Goal: Task Accomplishment & Management: Manage account settings

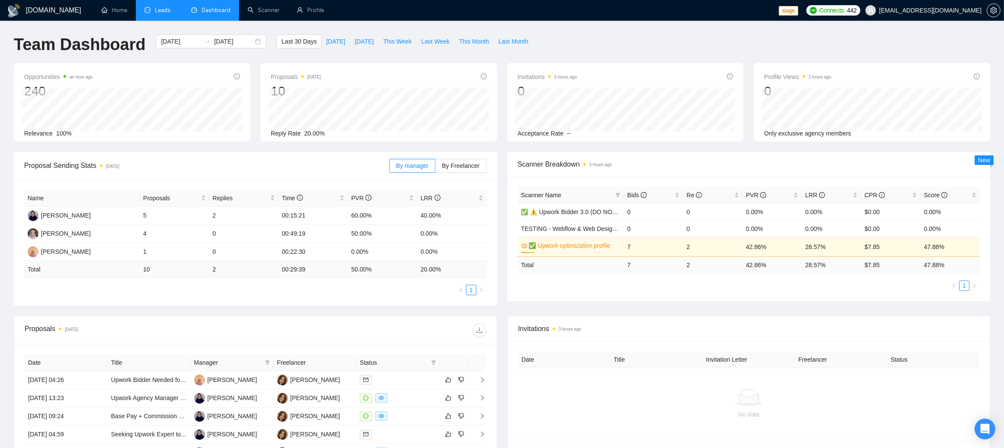
click at [166, 10] on link "Leads" at bounding box center [159, 9] width 29 height 7
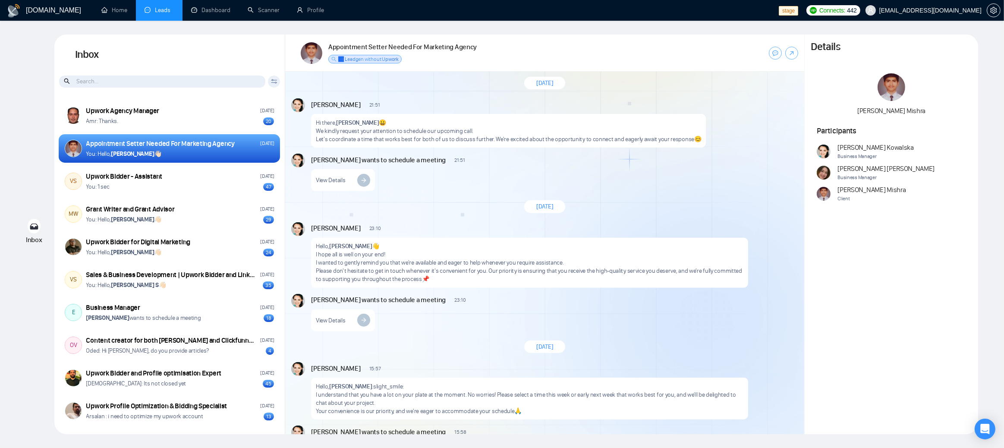
click at [40, 88] on div "Inbox Inbox Client Reset Date Reset Reset Apply Upwork Agency Manager [DATE] Am…" at bounding box center [502, 235] width 977 height 400
click at [119, 12] on link "Home" at bounding box center [114, 9] width 26 height 7
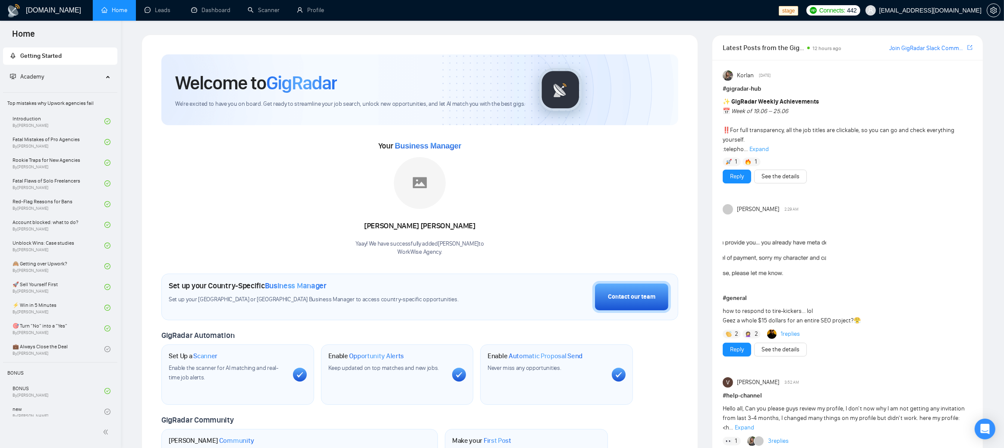
click at [726, 46] on span "Latest Posts from the GigRadar Community" at bounding box center [764, 47] width 82 height 11
click at [897, 70] on span "Robert O'Kruk" at bounding box center [934, 73] width 102 height 9
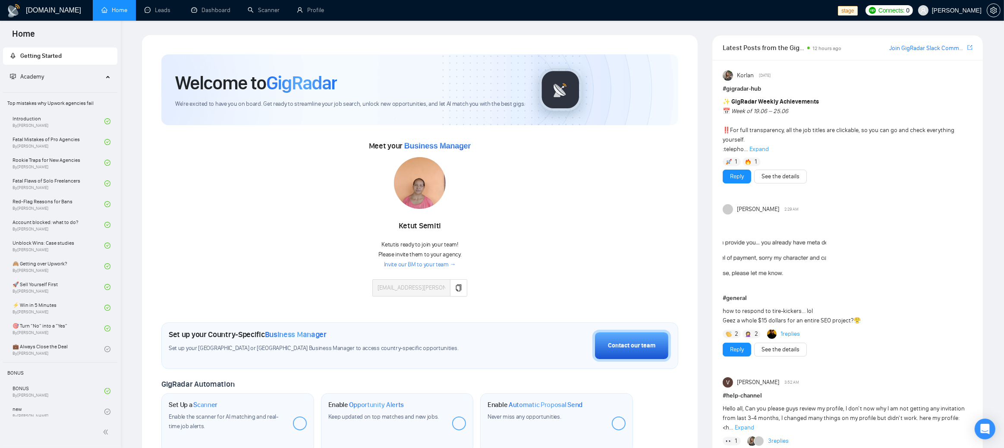
click at [297, 234] on div "Meet your Business Manager Ketut Semiti Ketut is ready to join your team! Pleas…" at bounding box center [419, 222] width 517 height 166
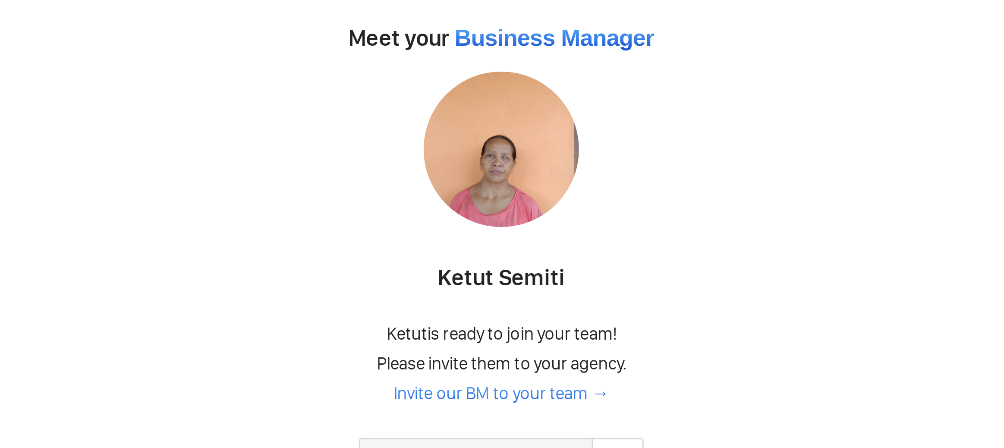
click at [423, 192] on img at bounding box center [420, 183] width 52 height 52
click at [446, 188] on div at bounding box center [420, 184] width 95 height 55
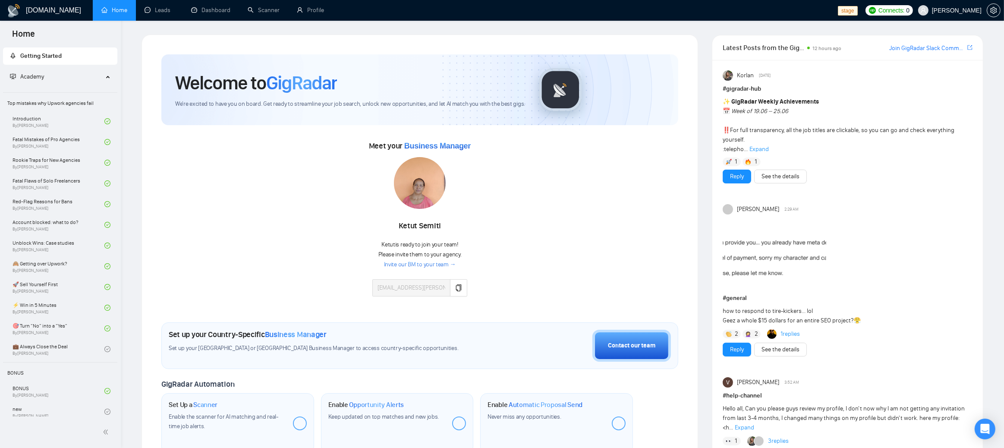
click at [522, 192] on div "Meet your Business Manager Ketut Semiti Ketut is ready to join your team! Pleas…" at bounding box center [419, 222] width 517 height 166
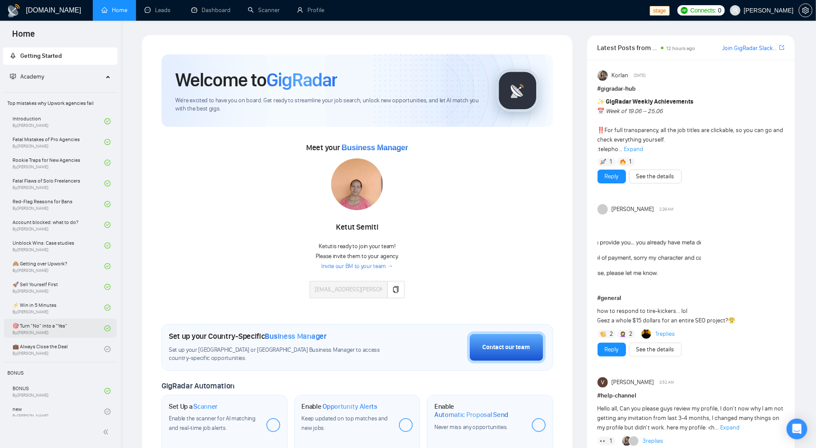
scroll to position [5, 0]
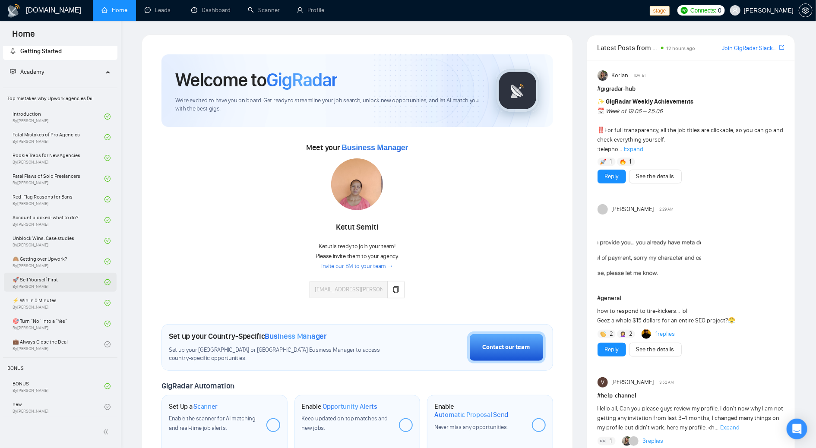
click at [50, 279] on link "🚀 Sell Yourself First By Vlad Timinsky" at bounding box center [59, 282] width 92 height 19
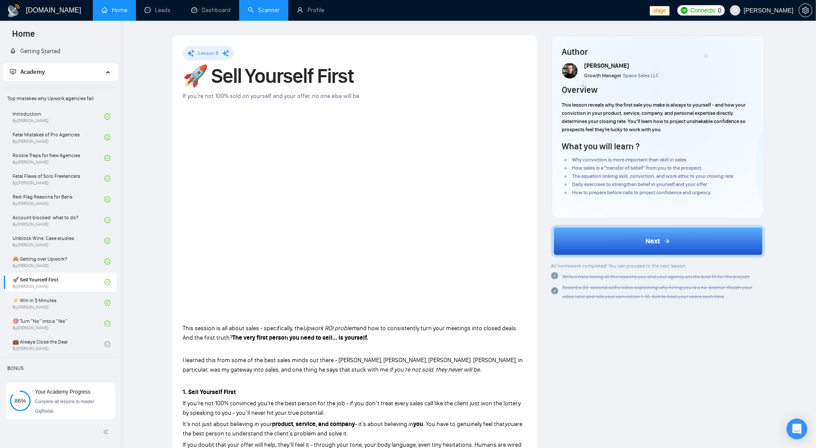
click at [260, 11] on link "Scanner" at bounding box center [264, 9] width 32 height 7
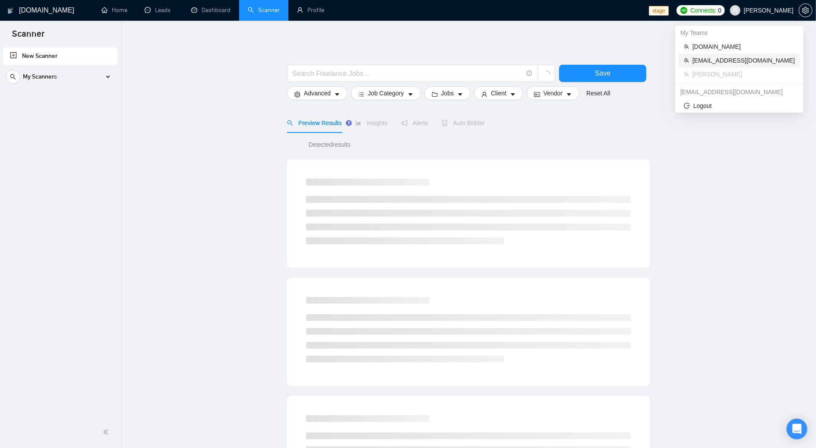
click at [732, 61] on span "[EMAIL_ADDRESS][DOMAIN_NAME]" at bounding box center [743, 60] width 102 height 9
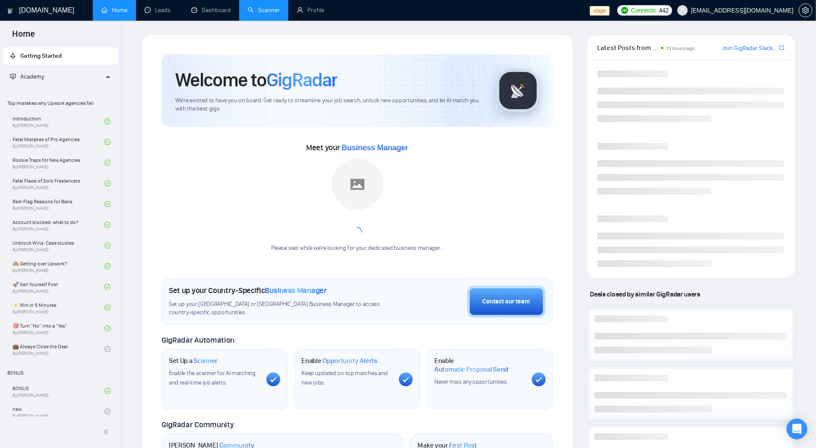
click at [278, 10] on link "Scanner" at bounding box center [264, 9] width 32 height 7
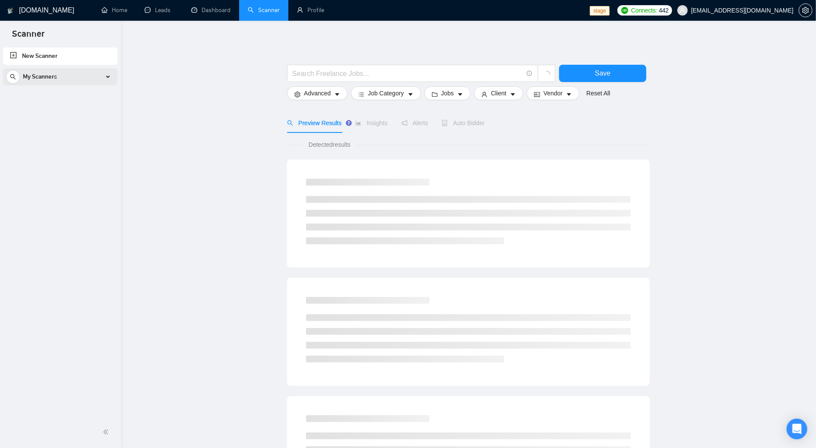
click at [69, 69] on div "My Scanners" at bounding box center [60, 76] width 108 height 17
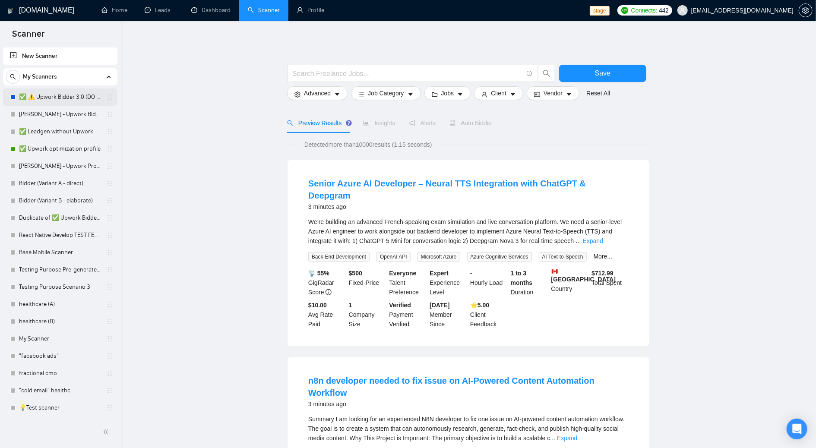
click at [66, 95] on link "✅ ⚠️ Upwork Bidder 3.0 (DO NOT TOUCH)" at bounding box center [60, 96] width 82 height 17
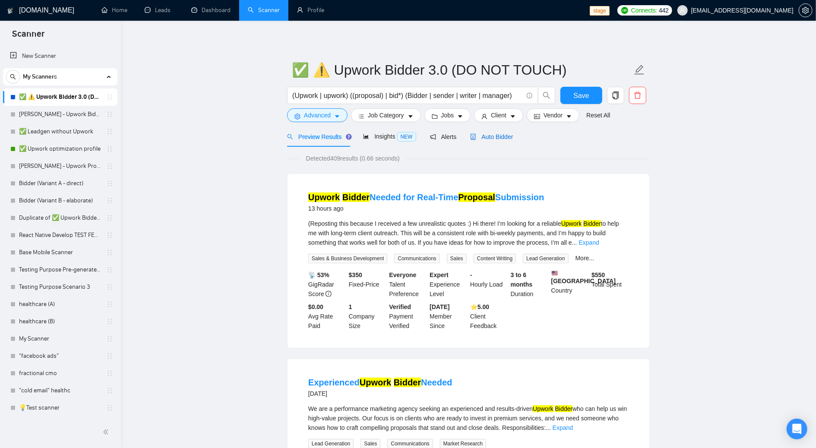
click at [491, 139] on span "Auto Bidder" at bounding box center [491, 136] width 43 height 7
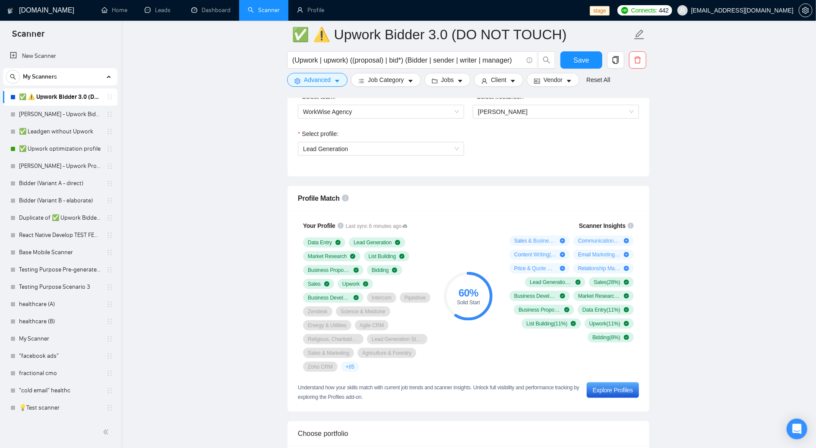
scroll to position [474, 0]
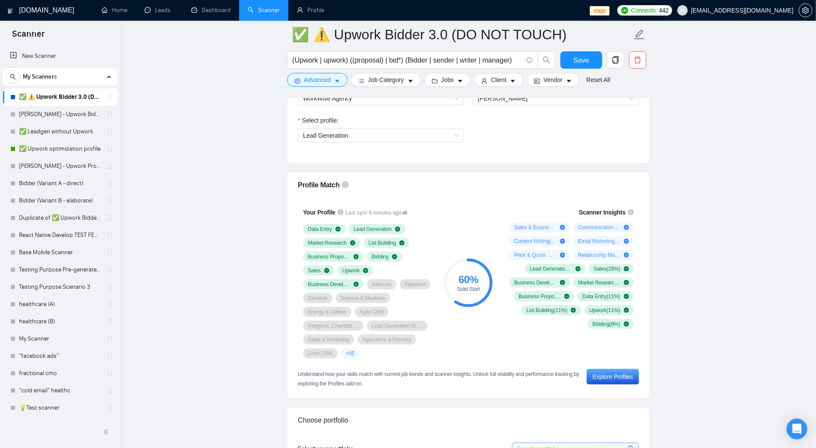
scroll to position [489, 0]
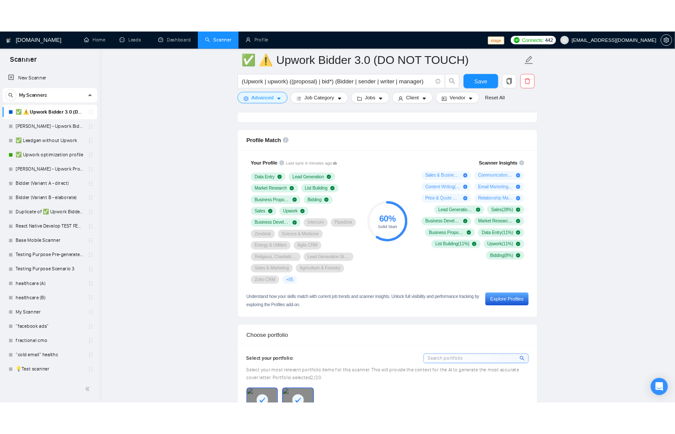
scroll to position [525, 0]
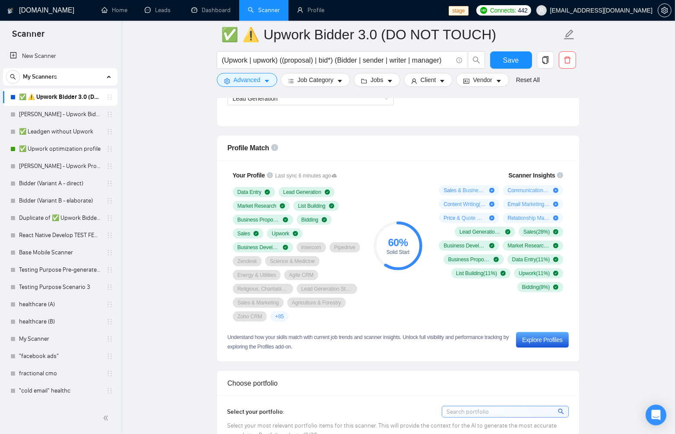
drag, startPoint x: 622, startPoint y: 206, endPoint x: 616, endPoint y: 196, distance: 11.6
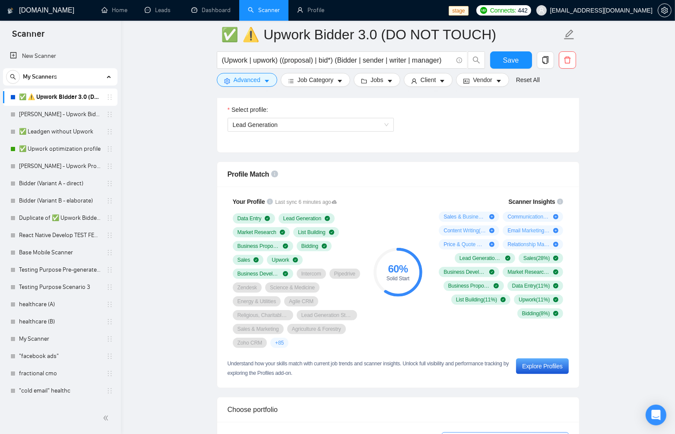
scroll to position [498, 0]
drag, startPoint x: 410, startPoint y: 280, endPoint x: 381, endPoint y: 270, distance: 30.2
click at [381, 270] on div "60 % Solid Start" at bounding box center [397, 272] width 49 height 17
click at [434, 315] on div "Scanner Insights Sales & Business Development ( 42 %) Communications ( 33 %) Co…" at bounding box center [499, 258] width 138 height 132
click at [305, 127] on span "Lead Generation" at bounding box center [311, 125] width 156 height 13
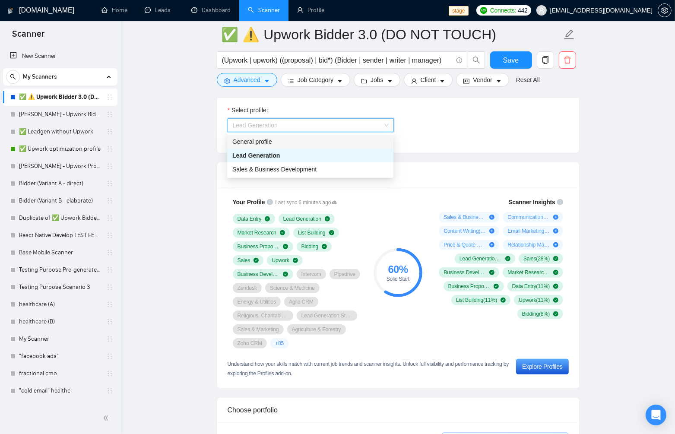
click at [301, 143] on div "General profile" at bounding box center [310, 141] width 156 height 9
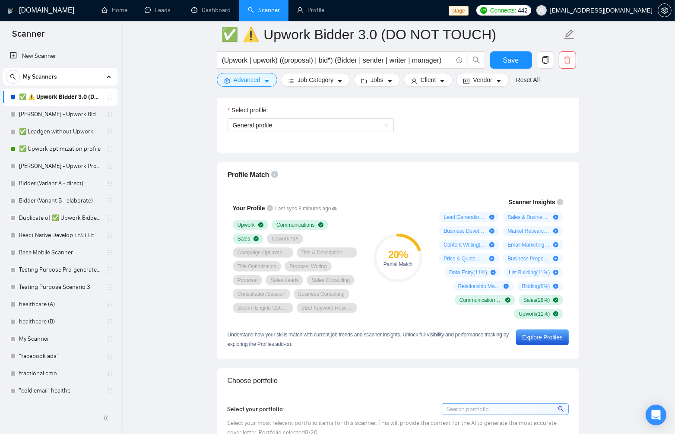
drag, startPoint x: 412, startPoint y: 262, endPoint x: 381, endPoint y: 252, distance: 32.2
click at [381, 252] on div "20 % Partial Match" at bounding box center [397, 257] width 49 height 17
click at [272, 122] on span "General profile" at bounding box center [311, 125] width 156 height 13
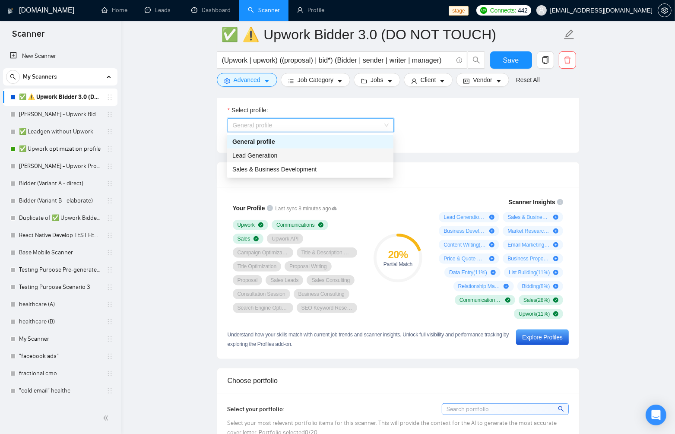
click at [287, 158] on div "Lead Generation" at bounding box center [310, 155] width 156 height 9
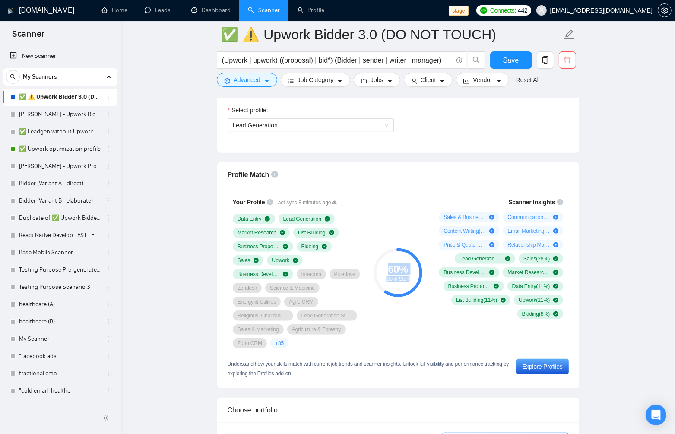
drag, startPoint x: 412, startPoint y: 280, endPoint x: 358, endPoint y: 262, distance: 56.9
click at [358, 262] on div "Your Profile Last sync 8 minutes ago Data Entry Lead Generation Market Research…" at bounding box center [398, 272] width 348 height 161
click at [415, 320] on div "60 % Solid Start" at bounding box center [398, 272] width 58 height 161
click at [394, 334] on div "60 % Solid Start" at bounding box center [398, 272] width 58 height 161
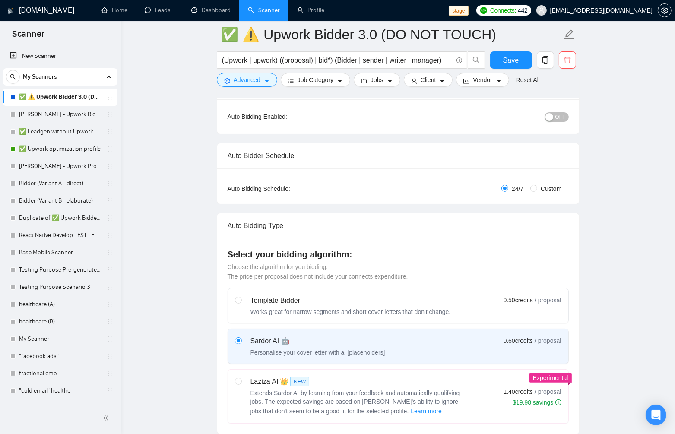
scroll to position [0, 0]
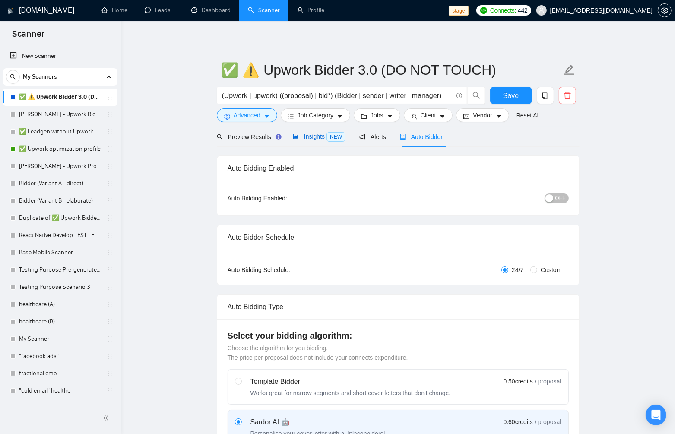
click at [317, 136] on span "Insights NEW" at bounding box center [319, 136] width 53 height 7
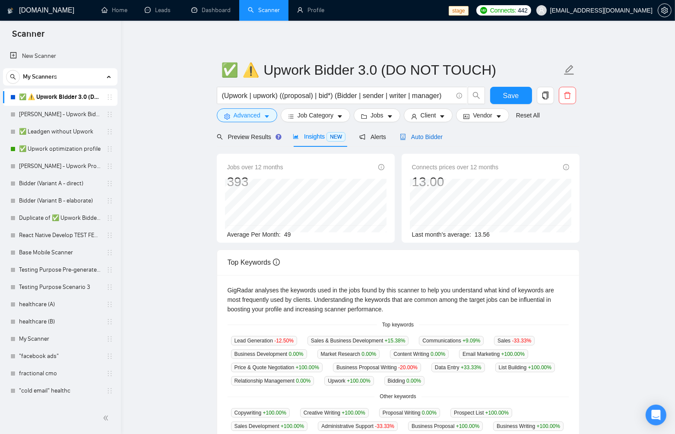
click at [437, 140] on span "Auto Bidder" at bounding box center [421, 136] width 43 height 7
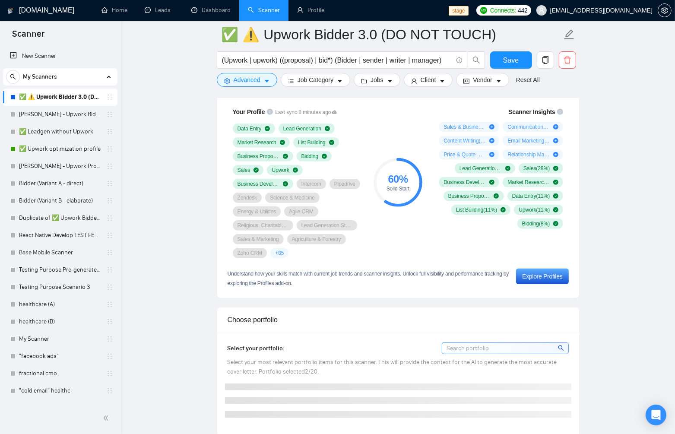
scroll to position [533, 0]
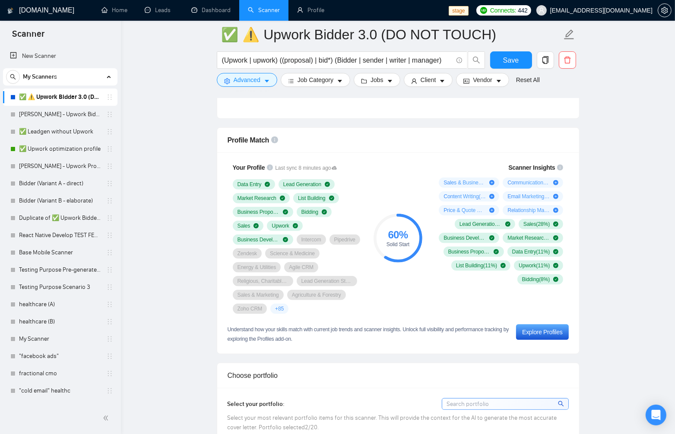
click at [366, 196] on div "Your Profile Last sync 8 minutes ago Data Entry Lead Generation Market Research…" at bounding box center [296, 238] width 145 height 161
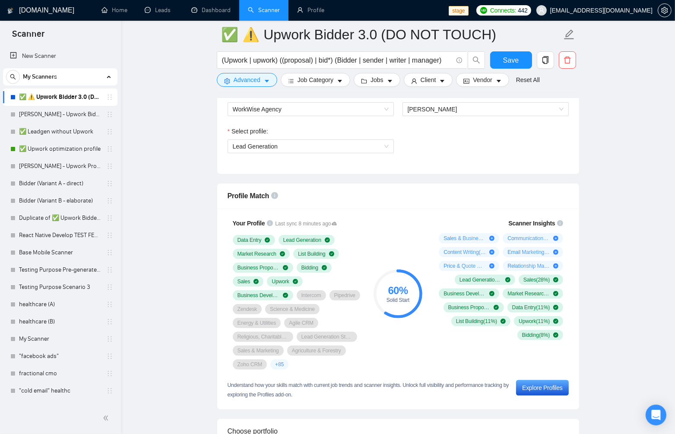
scroll to position [477, 0]
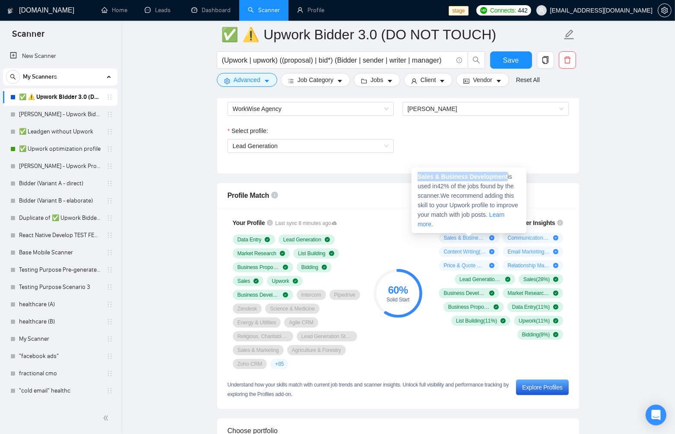
drag, startPoint x: 418, startPoint y: 176, endPoint x: 508, endPoint y: 179, distance: 89.8
click at [508, 179] on strong "Sales & Business Development" at bounding box center [462, 176] width 90 height 7
click at [418, 246] on div "60 % Solid Start" at bounding box center [398, 293] width 58 height 161
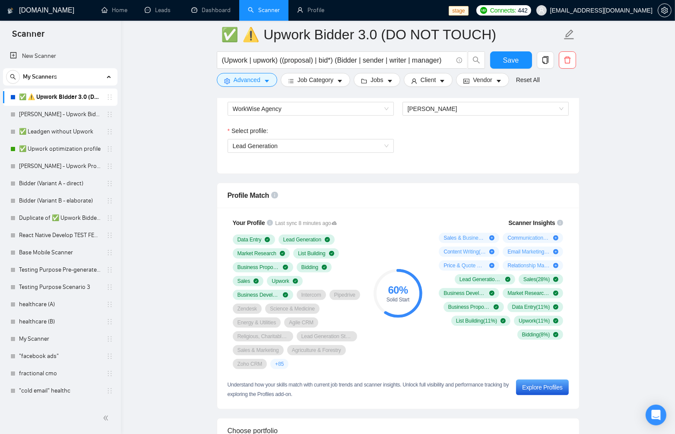
click at [430, 205] on div "Profile Match" at bounding box center [397, 195] width 341 height 25
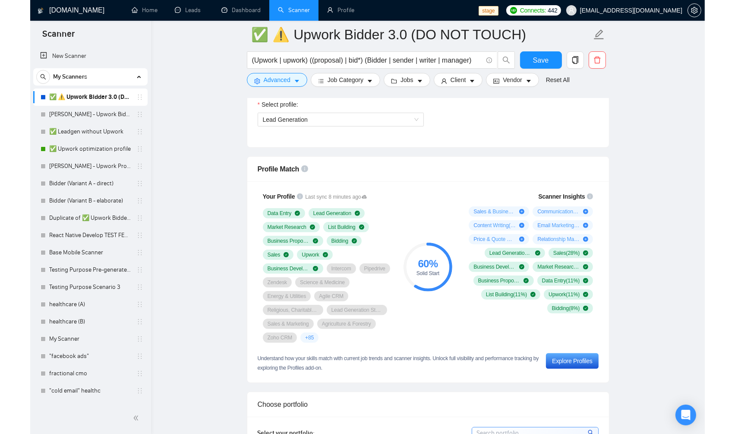
scroll to position [505, 0]
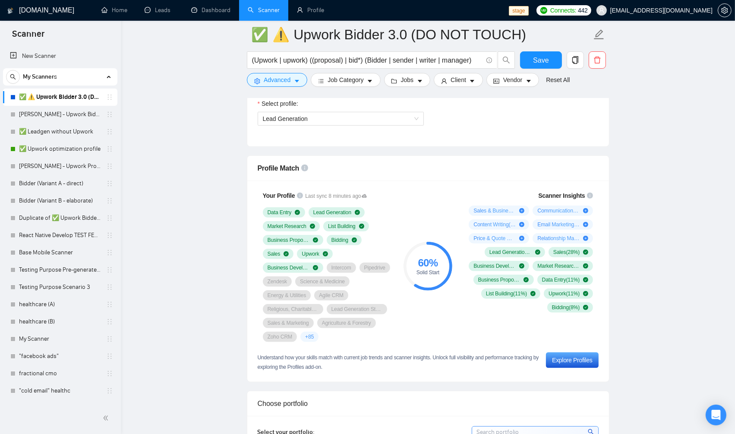
click at [117, 7] on link "Home" at bounding box center [114, 9] width 26 height 7
click at [210, 8] on link "Dashboard" at bounding box center [210, 9] width 39 height 7
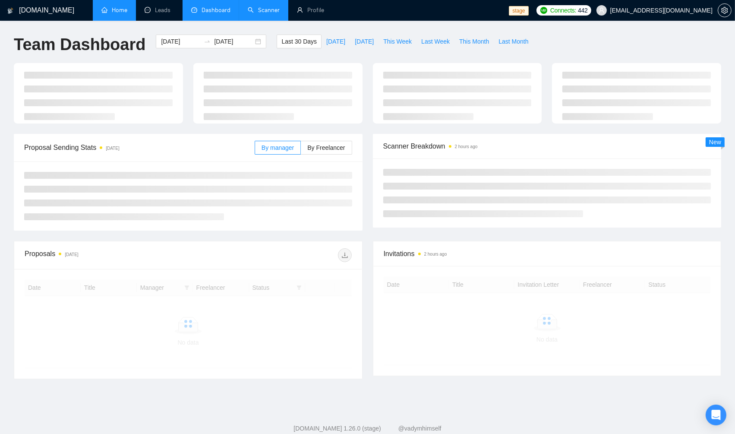
click at [121, 10] on link "Home" at bounding box center [114, 9] width 26 height 7
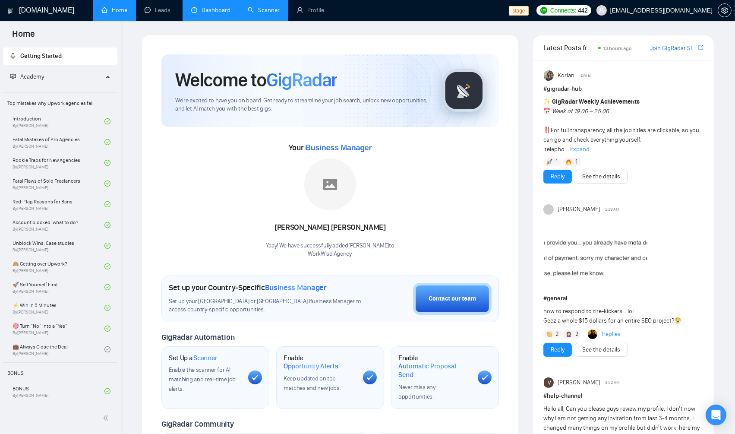
click at [204, 196] on div "Your Business Manager Naswati Naswati Yaay! We have successfully added Naswati …" at bounding box center [330, 199] width 338 height 117
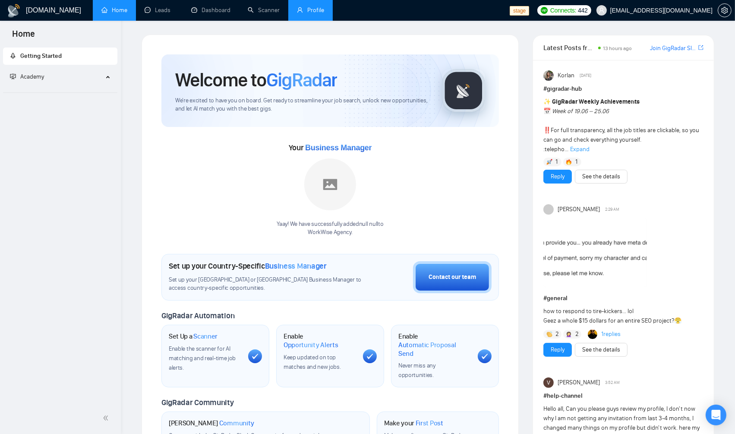
click at [304, 13] on link "Profile" at bounding box center [310, 9] width 27 height 7
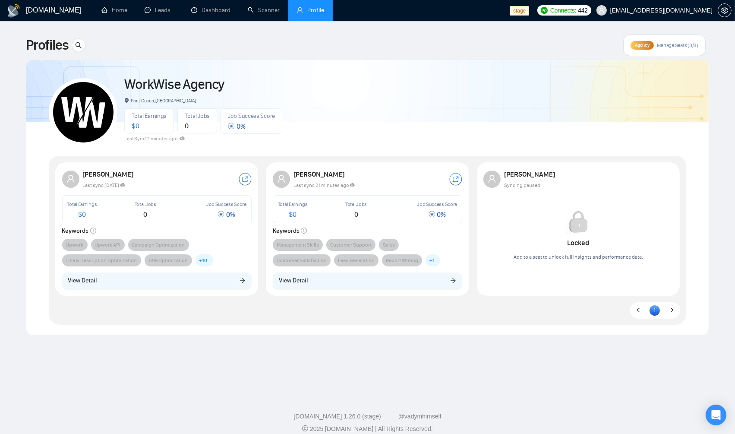
click at [292, 324] on div "WorkWise Agency Parit Cuaca, [GEOGRAPHIC_DATA] Total Earnings $ 0 Total Jobs 0 …" at bounding box center [367, 197] width 658 height 275
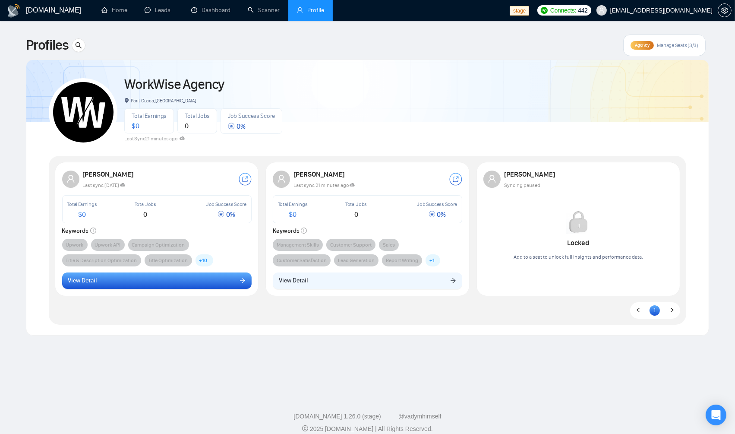
click at [186, 275] on button "View Detail" at bounding box center [156, 280] width 189 height 16
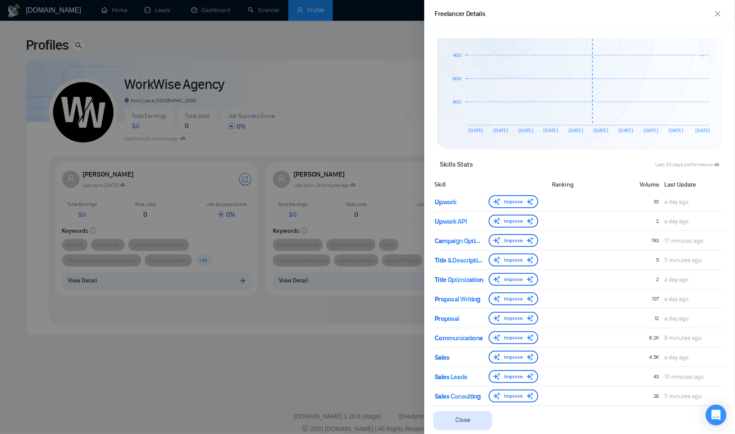
scroll to position [265, 0]
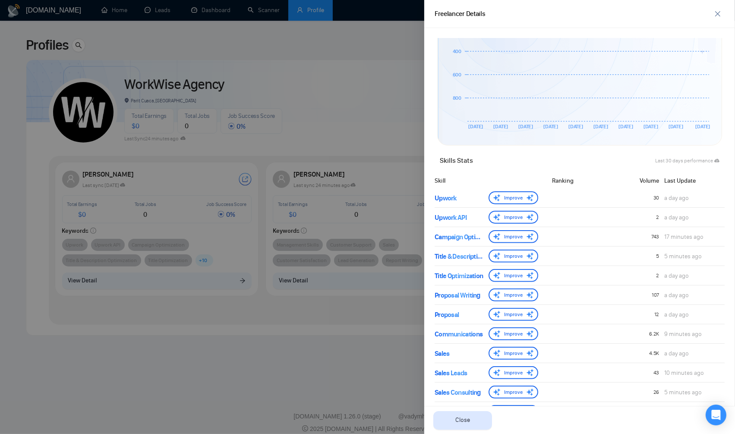
click at [398, 235] on div at bounding box center [367, 217] width 735 height 434
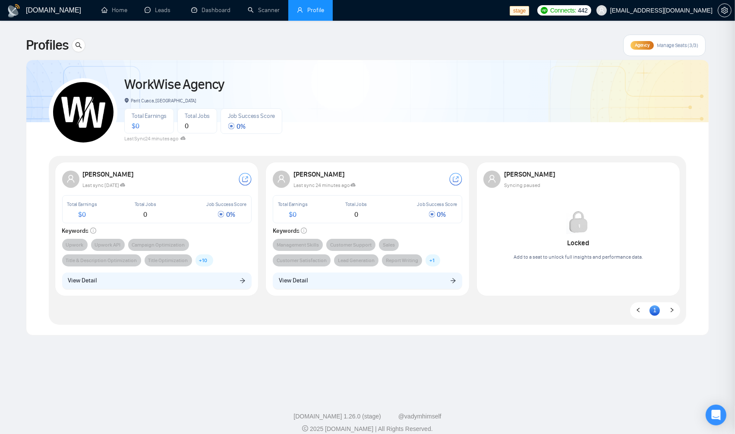
scroll to position [0, 0]
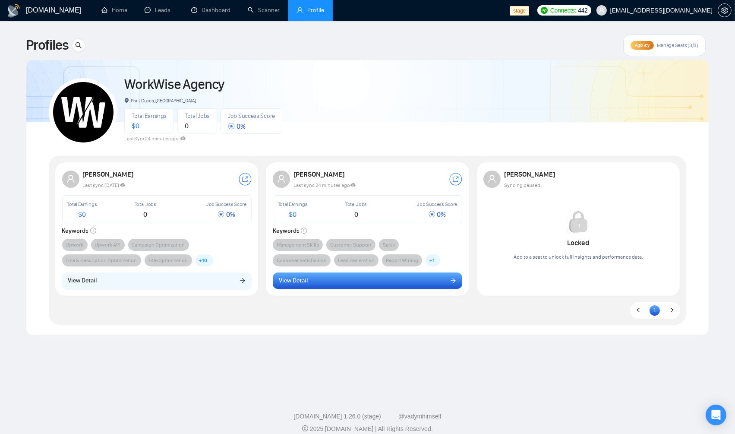
click at [355, 284] on button "View Detail" at bounding box center [367, 280] width 189 height 16
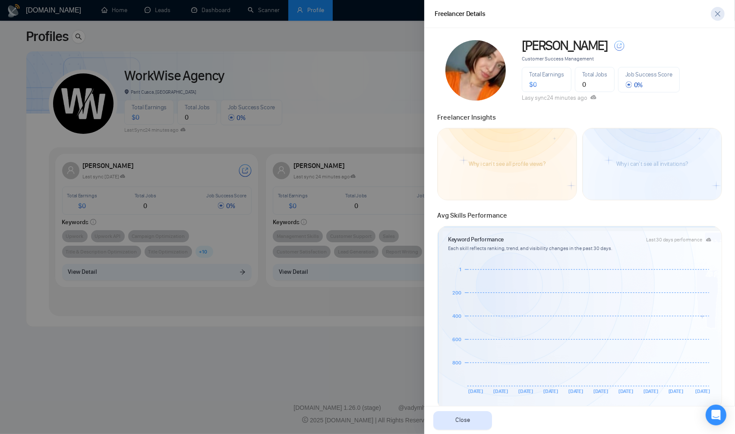
click at [717, 13] on icon "close" at bounding box center [717, 13] width 5 height 5
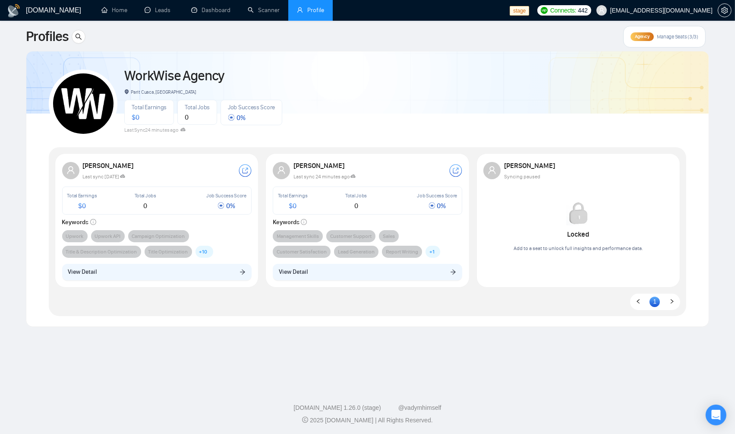
click at [557, 210] on div "Locked Add to a seat to unlock full insights and performance data." at bounding box center [578, 226] width 129 height 51
click at [671, 34] on span "Manage Seats (3/3)" at bounding box center [677, 36] width 41 height 7
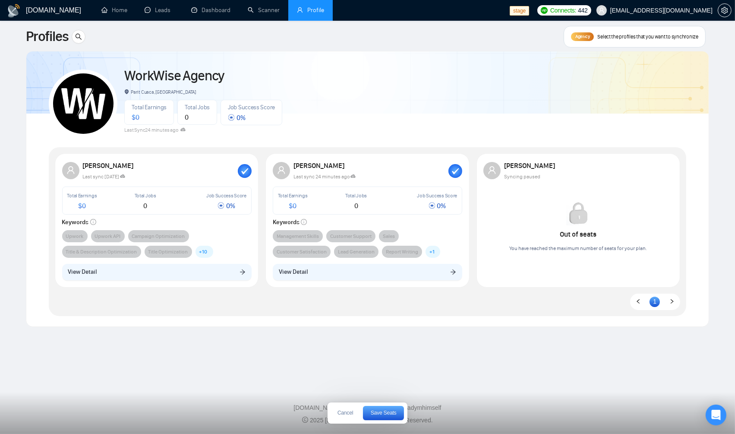
click at [587, 171] on div "Syncing paused" at bounding box center [581, 175] width 155 height 9
drag, startPoint x: 243, startPoint y: 177, endPoint x: 257, endPoint y: 173, distance: 14.2
click at [244, 176] on rect "button" at bounding box center [245, 171] width 14 height 14
click at [666, 171] on div at bounding box center [666, 171] width 14 height 14
click at [180, 173] on div "Last sync 17 days ago" at bounding box center [160, 175] width 155 height 9
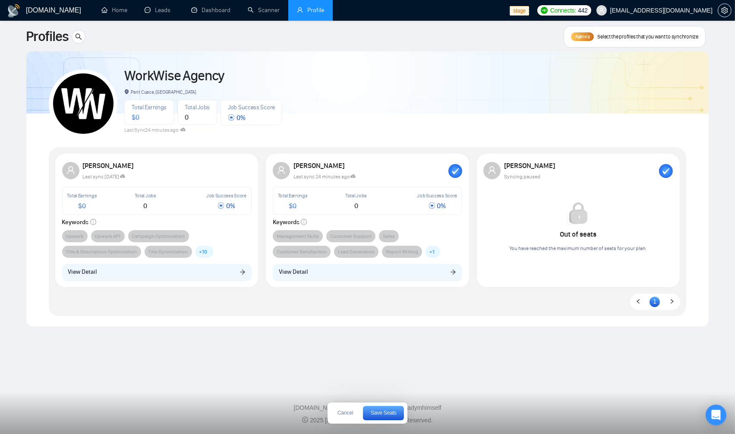
click at [186, 172] on div "Last sync 17 days ago" at bounding box center [160, 175] width 155 height 9
click at [456, 173] on rect "button" at bounding box center [455, 171] width 14 height 14
click at [243, 168] on div at bounding box center [245, 171] width 14 height 14
click at [246, 169] on rect "button" at bounding box center [245, 171] width 14 height 14
click at [455, 166] on div at bounding box center [455, 171] width 14 height 14
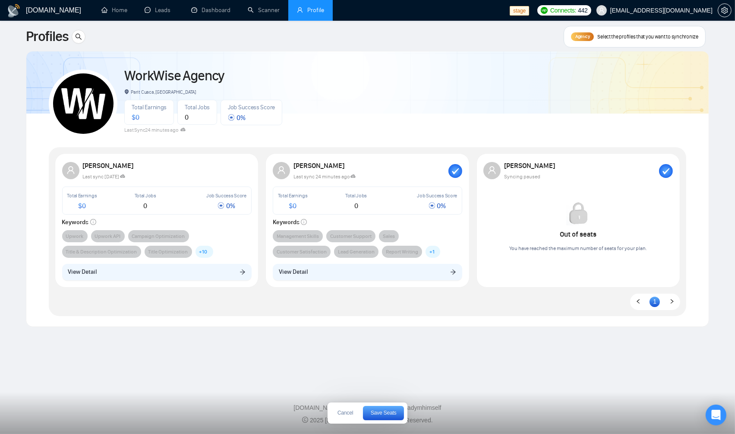
click at [451, 174] on rect "button" at bounding box center [455, 171] width 14 height 14
click at [453, 174] on div at bounding box center [455, 171] width 14 height 14
click at [454, 173] on icon "button" at bounding box center [455, 171] width 7 height 6
click at [454, 173] on div at bounding box center [455, 171] width 14 height 14
click at [454, 173] on icon "button" at bounding box center [455, 171] width 7 height 6
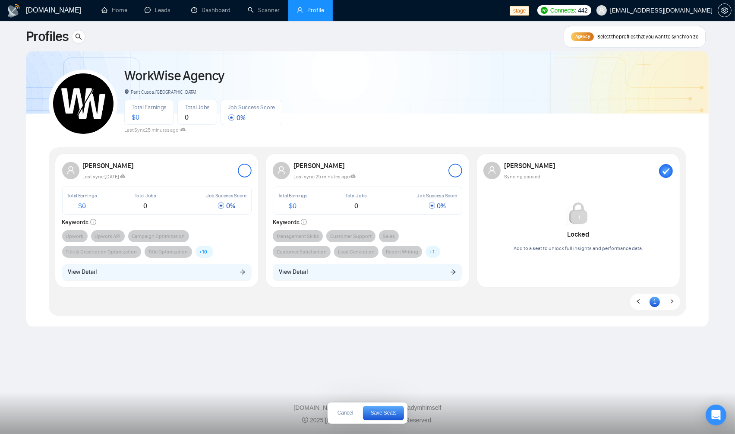
click at [454, 173] on div at bounding box center [455, 171] width 14 height 14
click at [454, 173] on icon "button" at bounding box center [455, 171] width 7 height 6
click at [459, 167] on div at bounding box center [455, 171] width 14 height 14
drag, startPoint x: 388, startPoint y: 413, endPoint x: 380, endPoint y: 409, distance: 8.7
click at [388, 413] on span "Save Seats" at bounding box center [384, 412] width 26 height 5
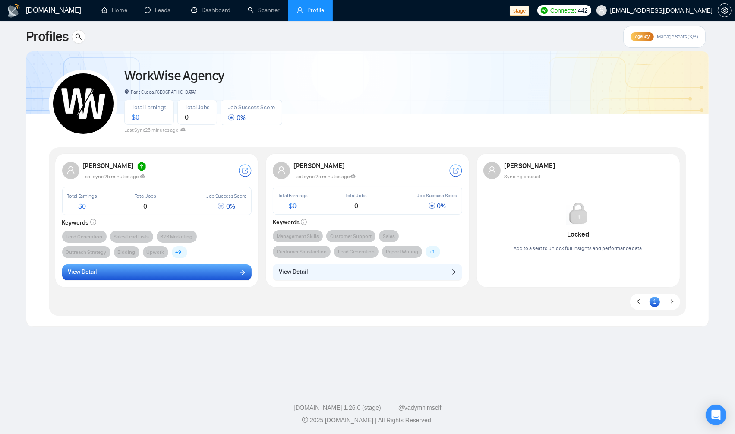
click at [180, 272] on button "View Detail" at bounding box center [156, 272] width 189 height 16
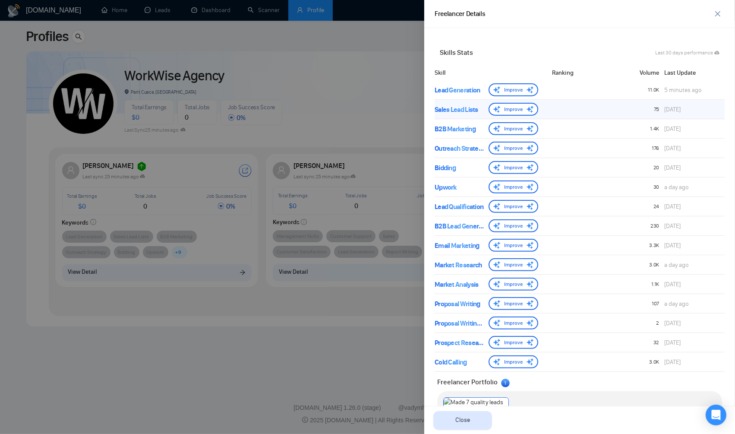
scroll to position [373, 0]
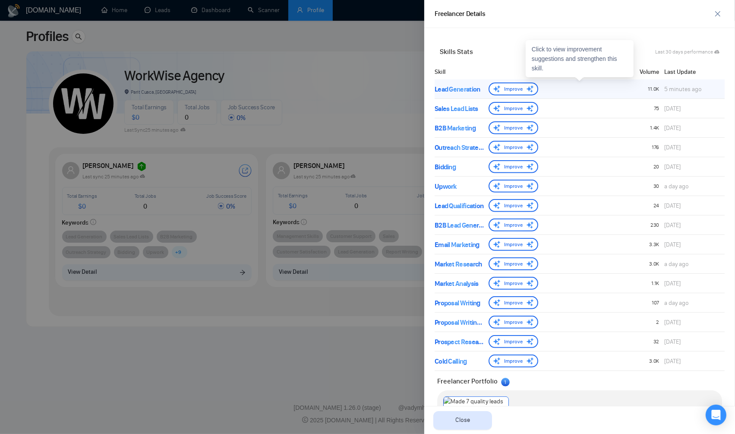
click at [593, 86] on div at bounding box center [592, 89] width 48 height 9
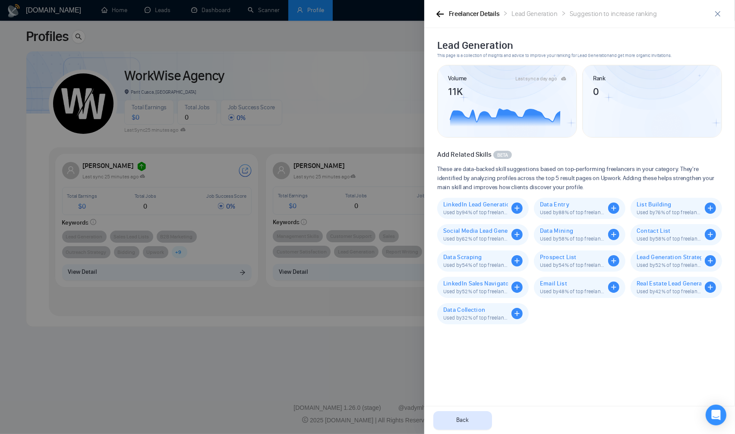
scroll to position [0, 0]
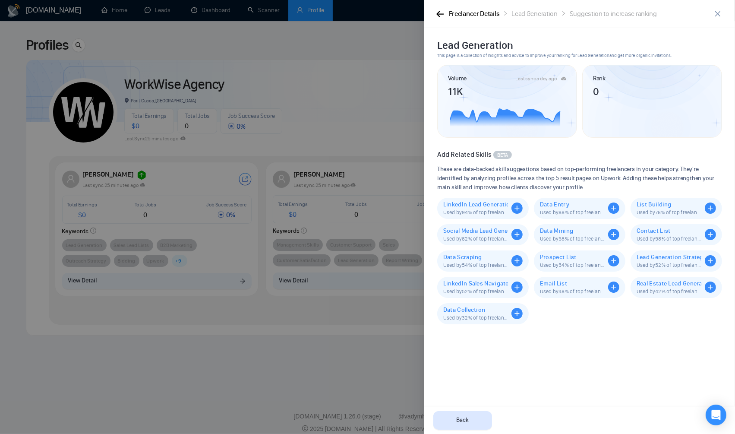
click at [565, 15] on icon "right" at bounding box center [563, 13] width 5 height 5
click at [437, 23] on div "Freelancer Details Lead Generation Suggestion to increase ranking" at bounding box center [579, 14] width 311 height 28
drag, startPoint x: 439, startPoint y: 19, endPoint x: 406, endPoint y: 103, distance: 90.5
click at [439, 19] on div "Freelancer Details Lead Generation Suggestion to increase ranking" at bounding box center [573, 14] width 276 height 11
